Goal: Task Accomplishment & Management: Manage account settings

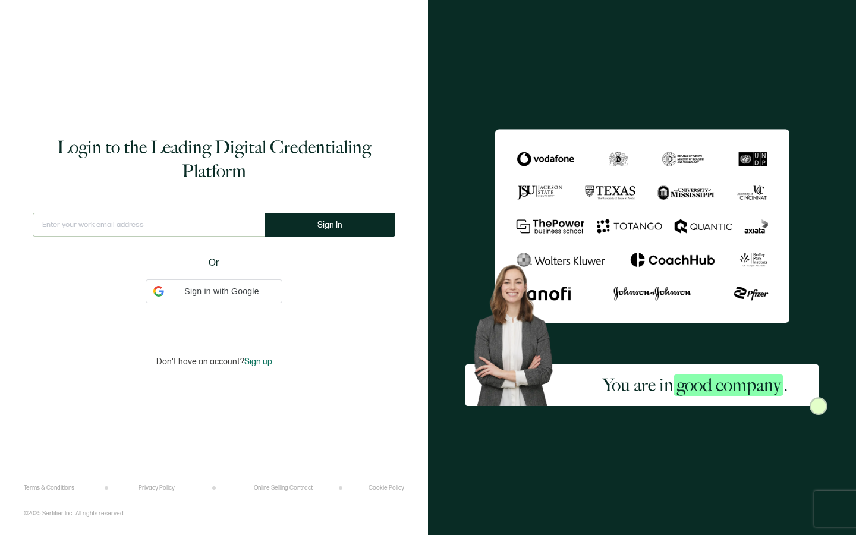
click at [203, 241] on div "This doesn't look like a valid email." at bounding box center [149, 230] width 232 height 34
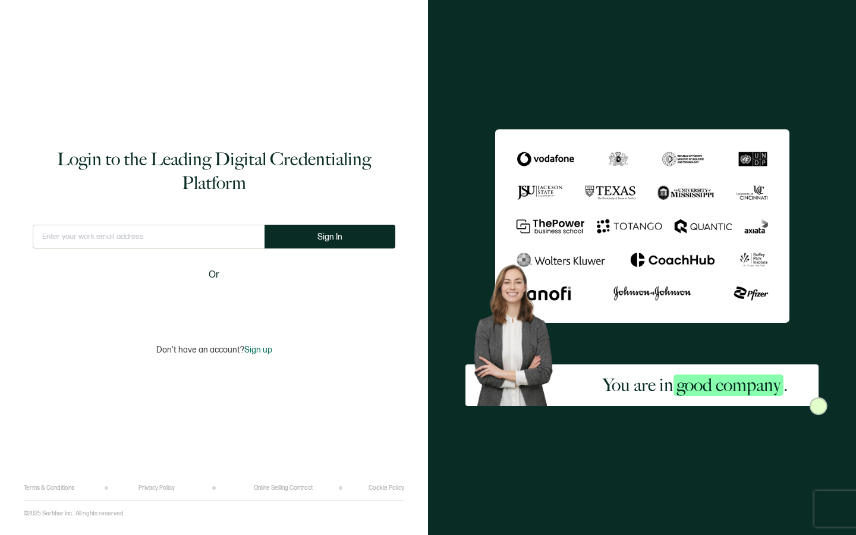
click at [202, 241] on input "text" at bounding box center [149, 237] width 232 height 24
type input "[EMAIL_ADDRESS][DOMAIN_NAME]"
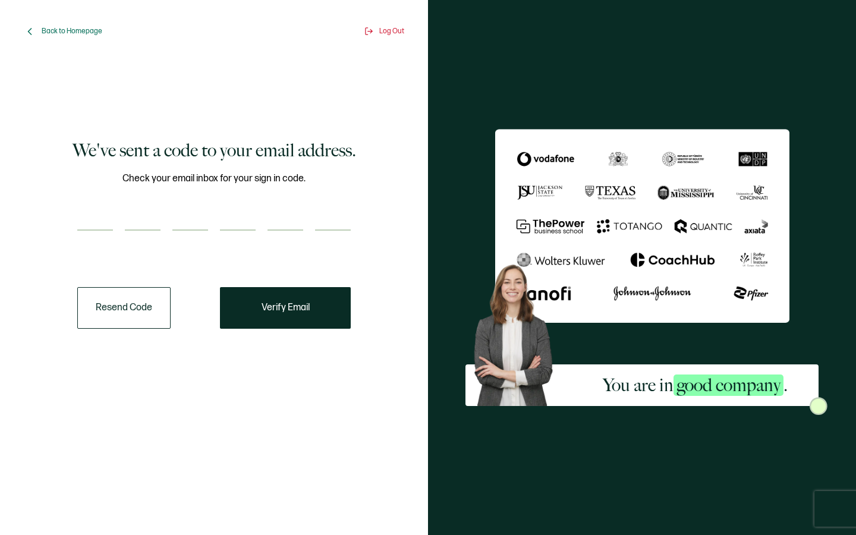
click at [111, 221] on input "number" at bounding box center [95, 219] width 36 height 24
type input "9"
type input "2"
type input "9"
type input "3"
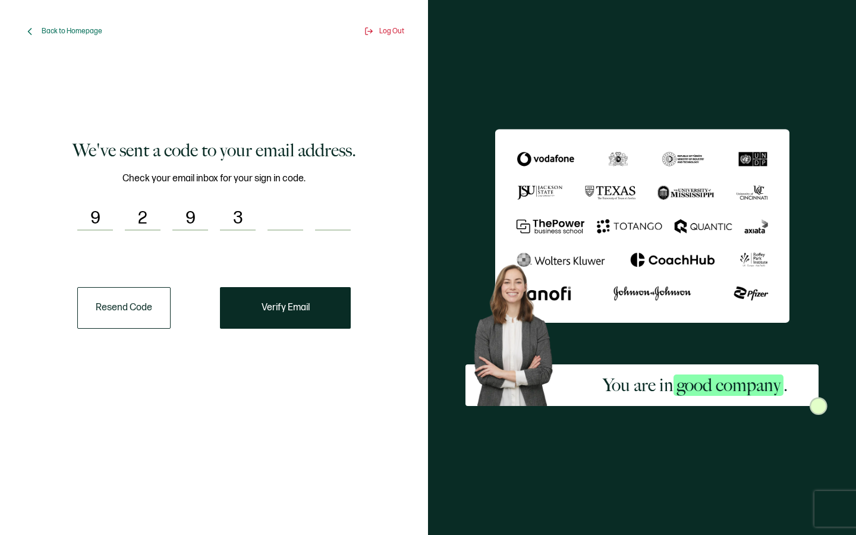
type input "3"
type input "0"
